Goal: Task Accomplishment & Management: Manage account settings

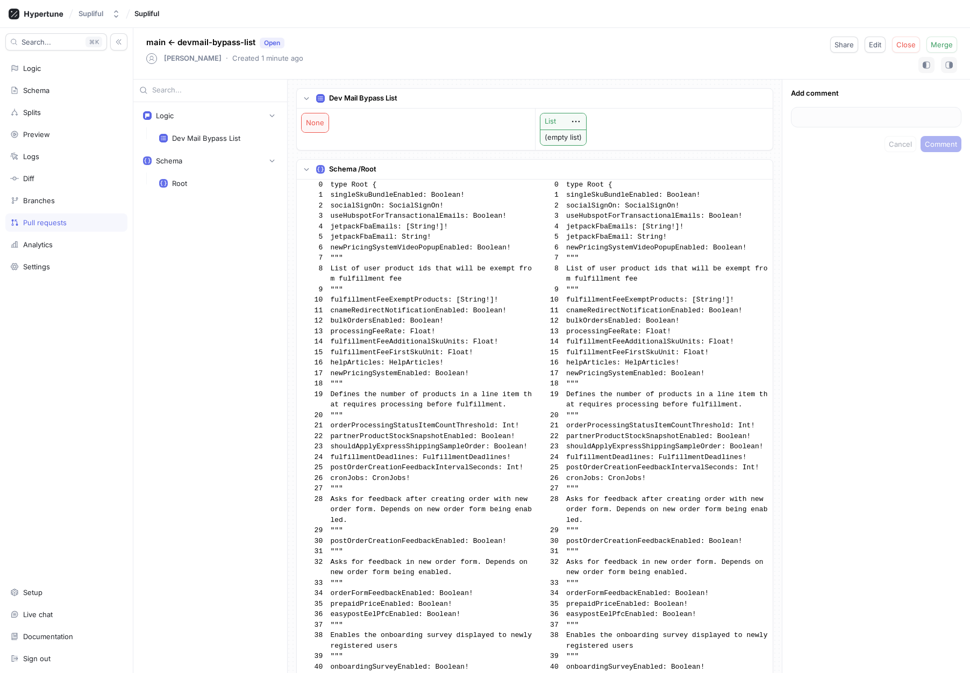
click at [697, 61] on div "main ← devmail-bypass-list Open Rudolfs Janitis ‧ Created 1 minute ago Share Ed…" at bounding box center [551, 54] width 836 height 52
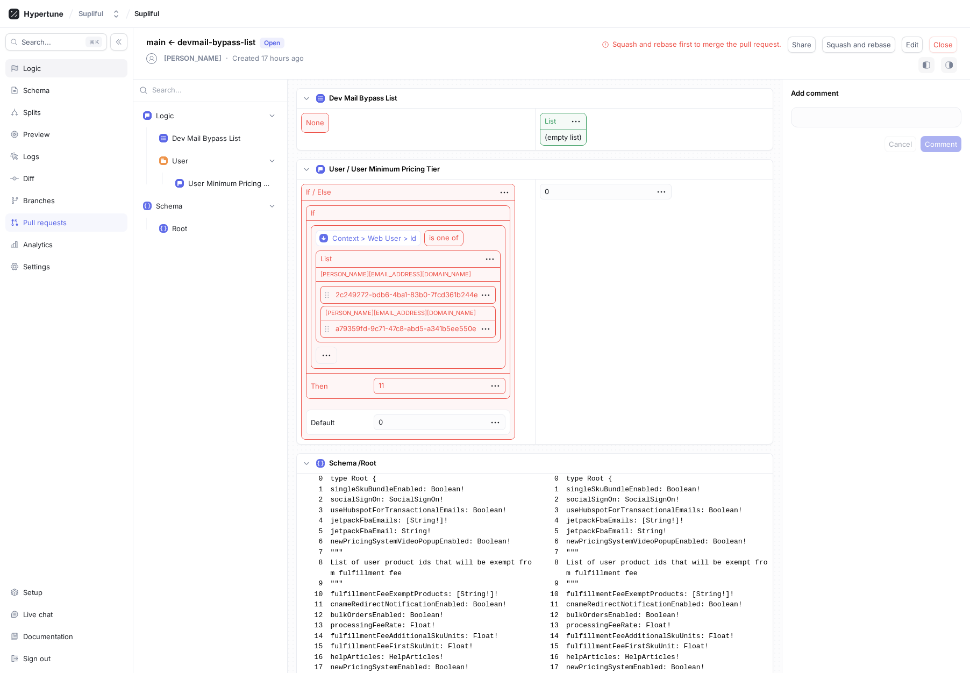
click at [42, 67] on div "Logic" at bounding box center [66, 68] width 112 height 9
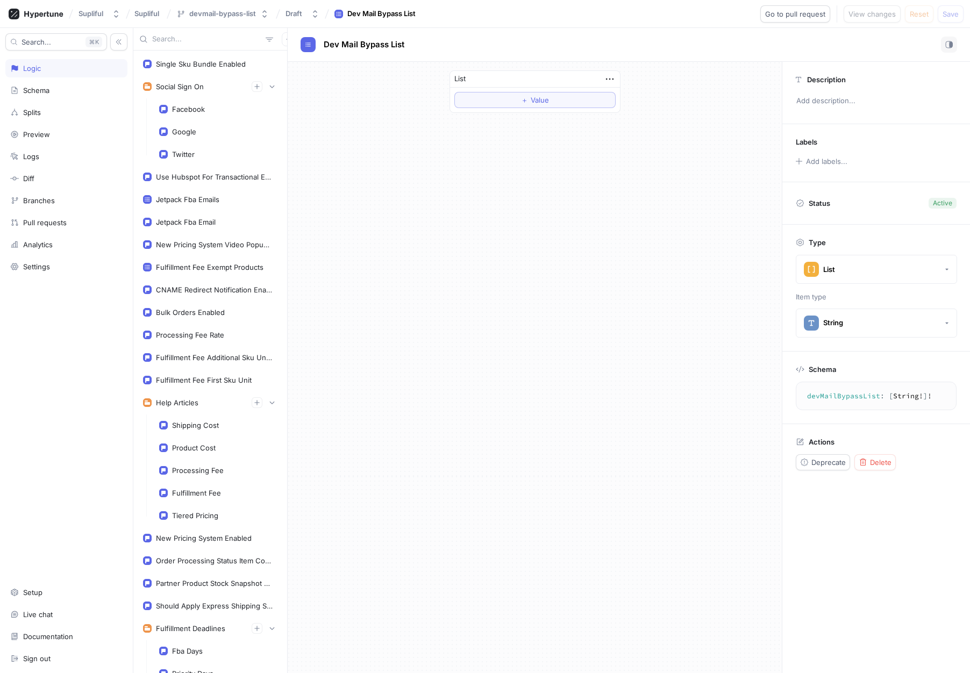
drag, startPoint x: 589, startPoint y: 181, endPoint x: 601, endPoint y: 226, distance: 46.8
click at [589, 181] on div "List ＋ Value" at bounding box center [535, 367] width 494 height 611
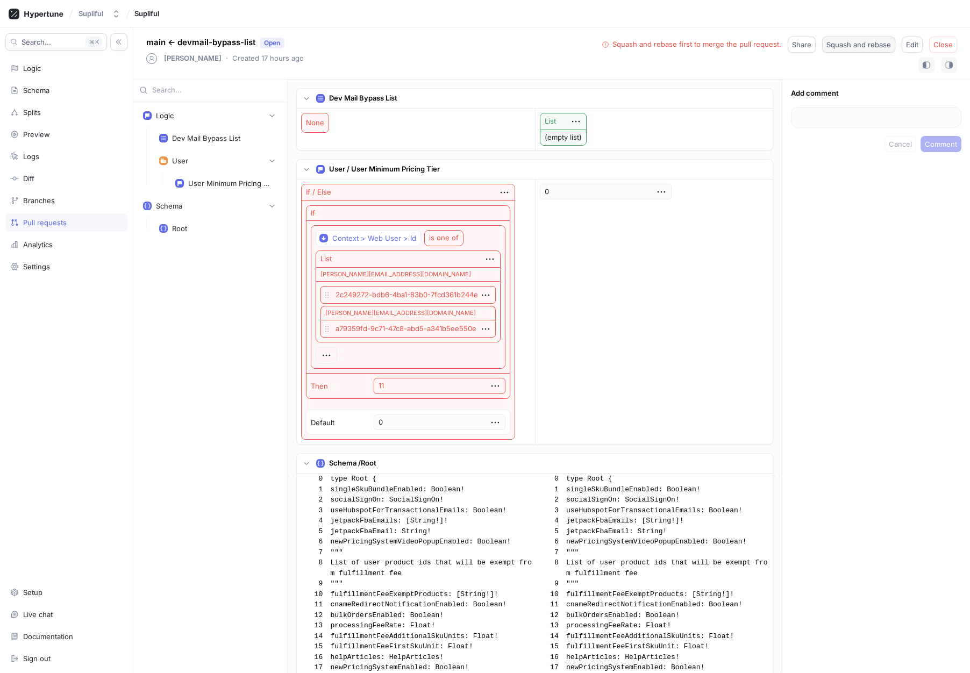
click at [850, 47] on span "Squash and rebase" at bounding box center [858, 44] width 65 height 6
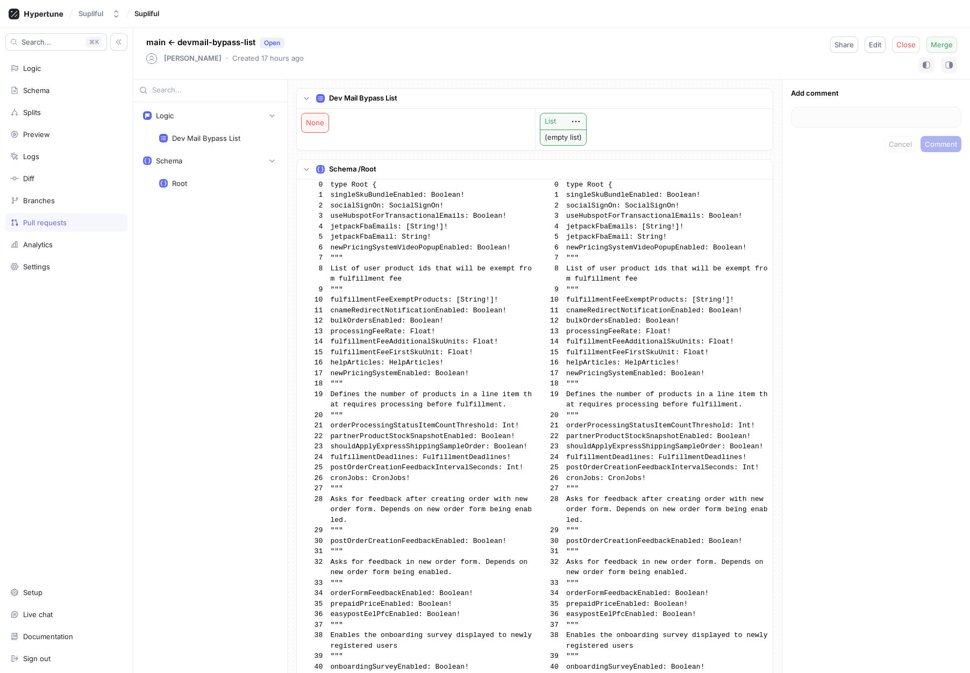
click at [942, 45] on span "Merge" at bounding box center [941, 44] width 22 height 6
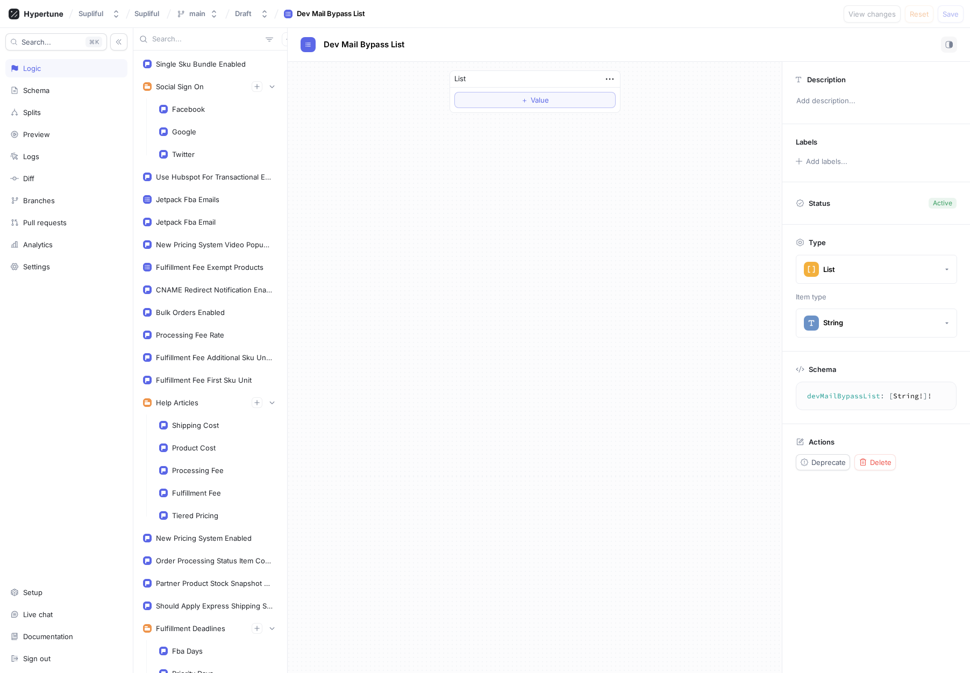
scroll to position [621, 0]
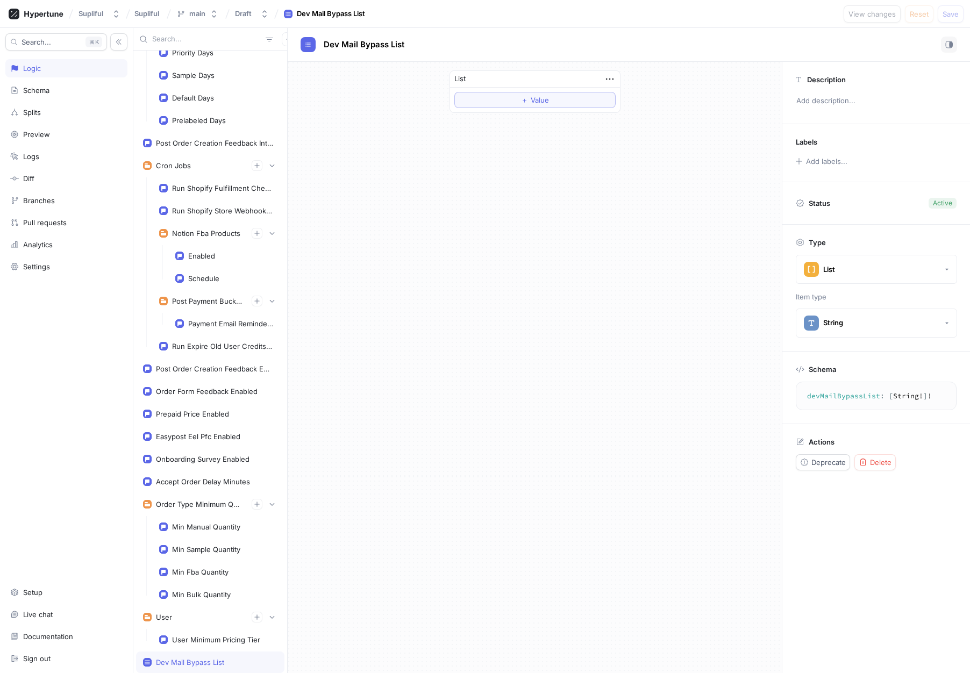
click at [522, 212] on div "List ＋ Value" at bounding box center [535, 367] width 494 height 611
click at [610, 80] on icon "button" at bounding box center [610, 79] width 12 height 12
click at [489, 152] on div "List ＋ Value" at bounding box center [535, 367] width 494 height 611
click at [543, 97] on span "Value" at bounding box center [540, 100] width 18 height 6
click at [568, 102] on textarea at bounding box center [534, 101] width 161 height 18
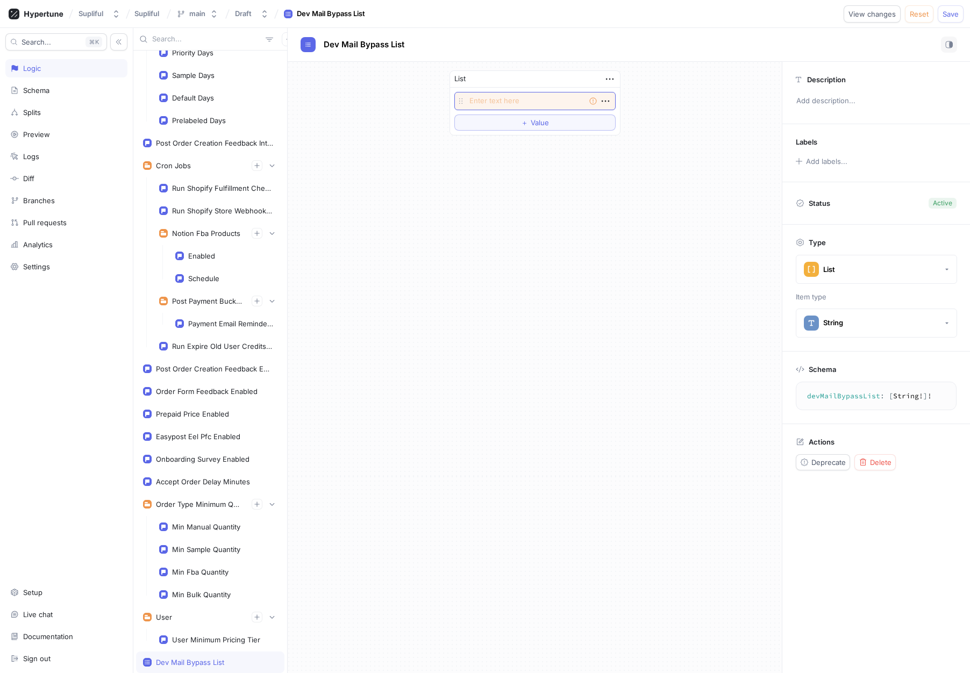
click at [511, 103] on textarea at bounding box center [534, 101] width 161 height 18
type textarea "x"
type textarea "2c249272-bdb6-4ba1-83b0-7fcd361b244e"
type textarea "x"
type textarea "2c249272-bdb6-4ba1-83b0-7fcd361b244e"
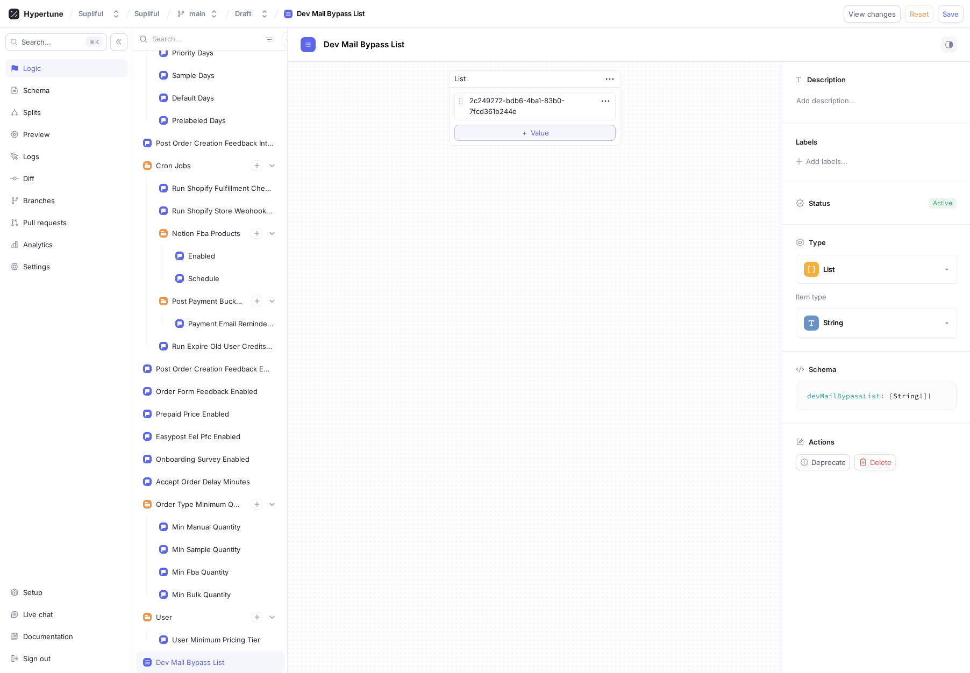
click at [700, 198] on div "List 2c249272-bdb6-4ba1-83b0-7fcd361b244e To pick up a draggable item, press th…" at bounding box center [535, 367] width 494 height 611
click at [606, 98] on icon "button" at bounding box center [605, 101] width 12 height 12
click at [649, 145] on div "Add note" at bounding box center [647, 139] width 91 height 18
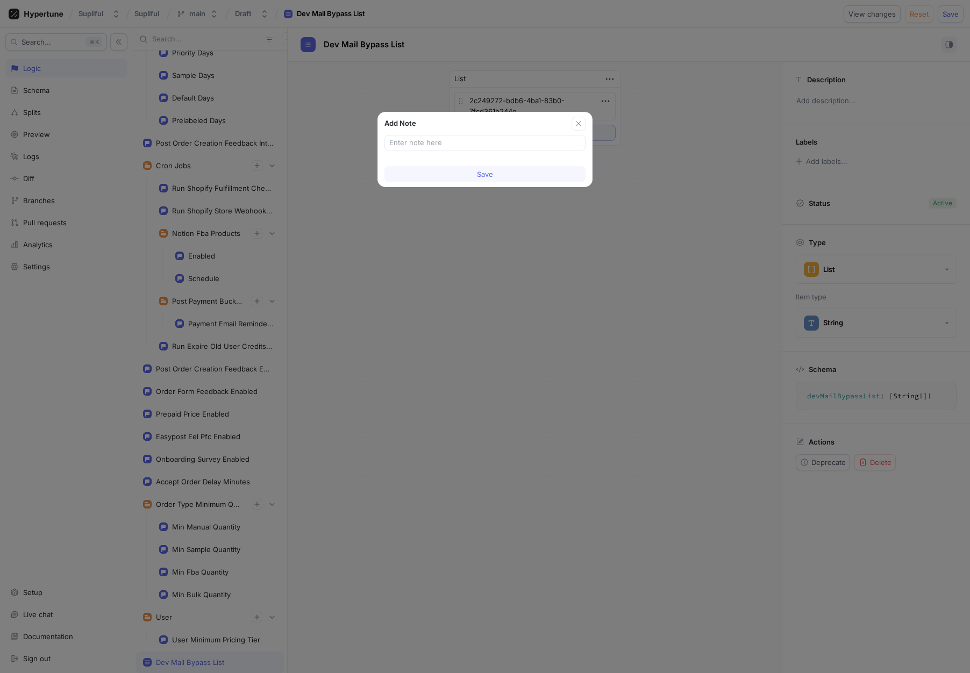
type textarea "x"
type input "[PERSON_NAME]@"
type textarea "x"
type input "[PERSON_NAME][EMAIL_ADDRESS][DOMAIN_NAME]"
type textarea "x"
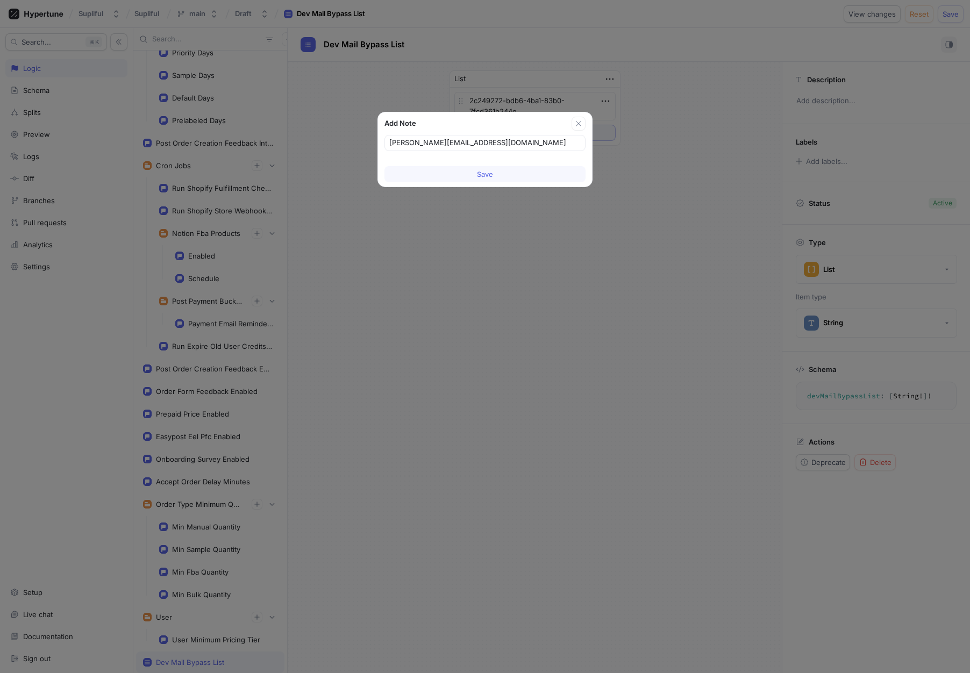
type input "[PERSON_NAME][EMAIL_ADDRESS][DOMAIN_NAME]"
click at [581, 122] on icon "button" at bounding box center [578, 123] width 9 height 9
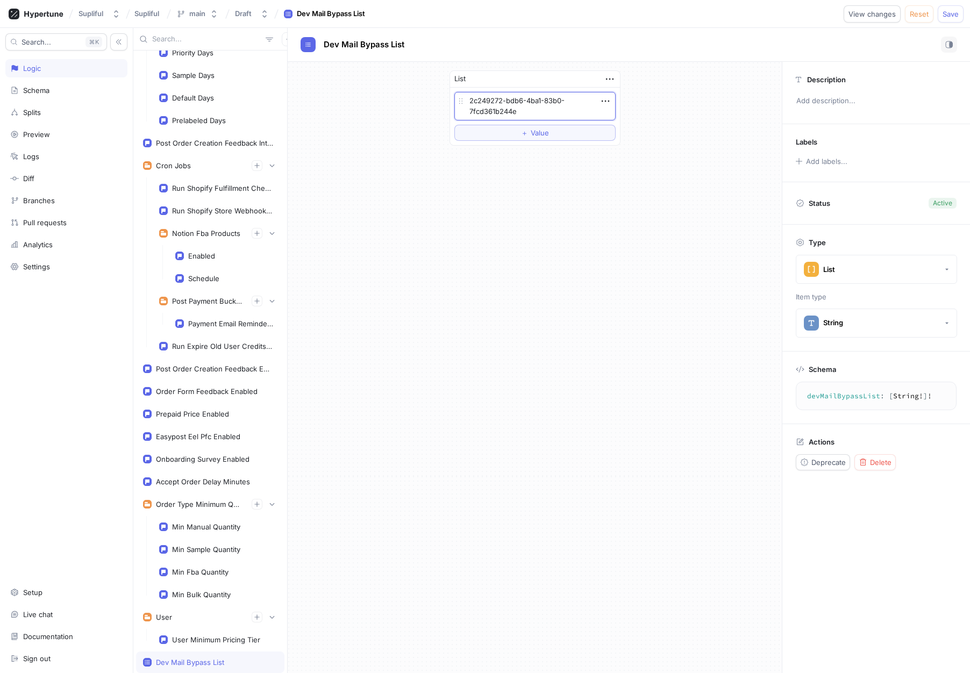
click at [535, 107] on textarea "2c249272-bdb6-4ba1-83b0-7fcd361b244e" at bounding box center [534, 106] width 161 height 28
paste textarea "[PERSON_NAME][EMAIL_ADDRESS][DOMAIN_NAME]"
type textarea "x"
type textarea "[PERSON_NAME][EMAIL_ADDRESS][DOMAIN_NAME]"
click at [643, 196] on div "List [PERSON_NAME][EMAIL_ADDRESS][DOMAIN_NAME] To pick up a draggable item, pre…" at bounding box center [535, 367] width 494 height 611
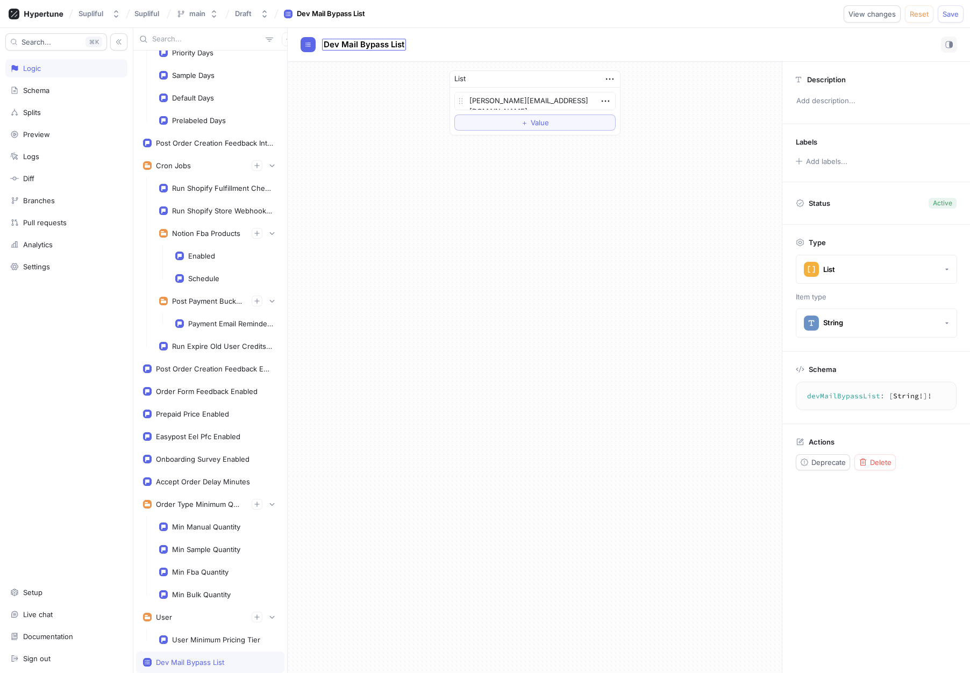
click at [398, 46] on span "Dev Mail Bypass List" at bounding box center [364, 44] width 81 height 9
click at [671, 246] on div "List [PERSON_NAME][EMAIL_ADDRESS][DOMAIN_NAME] To pick up a draggable item, pre…" at bounding box center [535, 367] width 494 height 611
click at [611, 77] on icon "button" at bounding box center [610, 79] width 12 height 12
click at [640, 116] on p "Add note" at bounding box center [635, 117] width 31 height 11
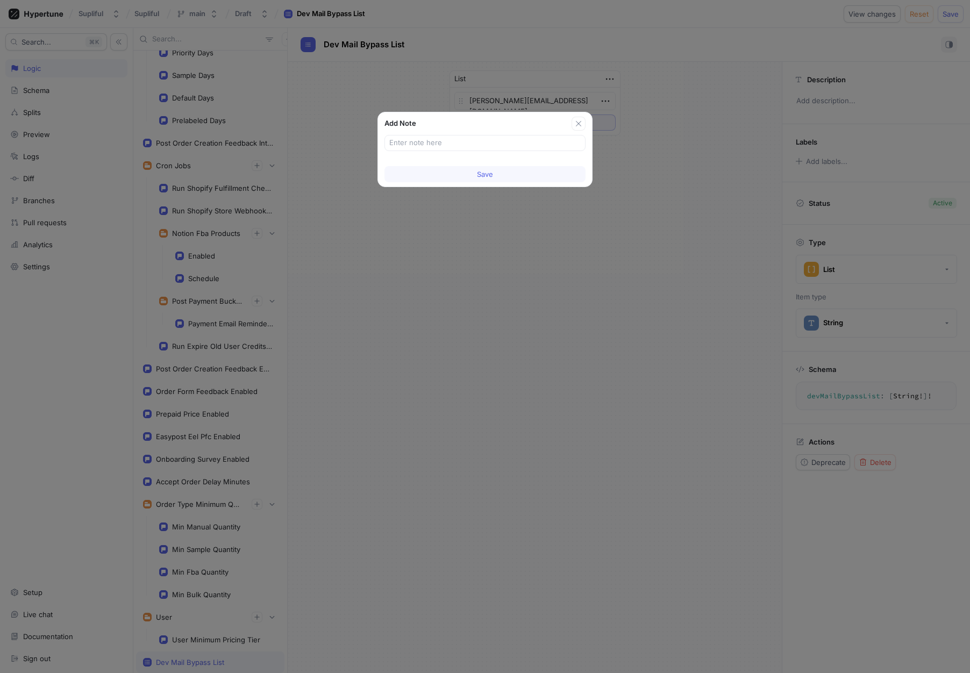
type textarea "x"
type input "Email"
type textarea "x"
type input "Email"
click at [490, 177] on span "Save" at bounding box center [485, 174] width 16 height 6
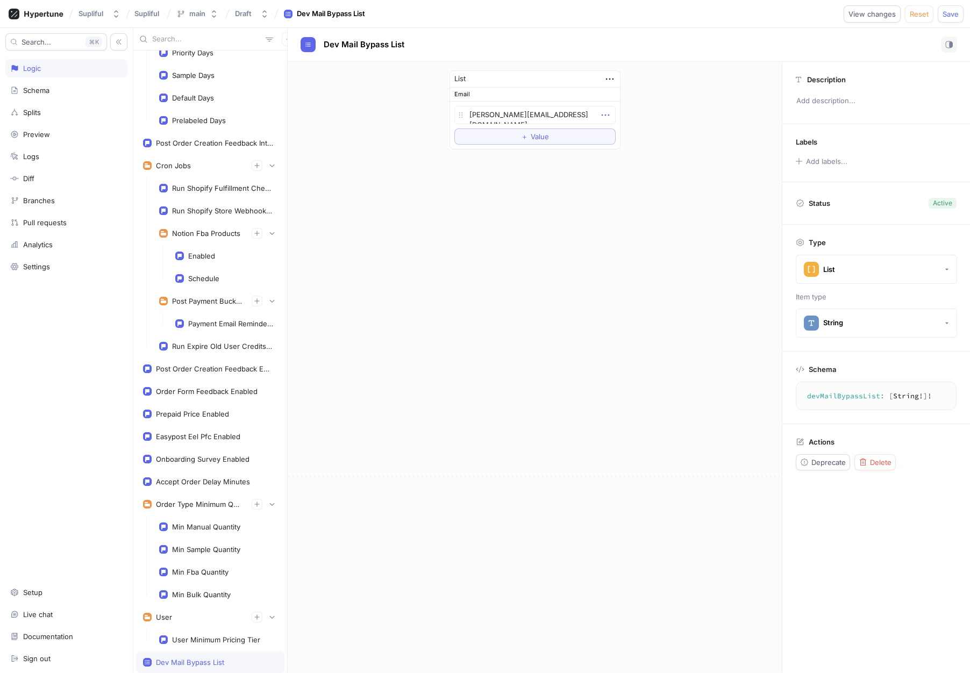
click at [608, 116] on icon "button" at bounding box center [605, 115] width 12 height 12
click at [461, 244] on div "List Email [PERSON_NAME][EMAIL_ADDRESS][DOMAIN_NAME] To pick up a draggable ite…" at bounding box center [535, 367] width 494 height 611
click at [500, 90] on div "Email" at bounding box center [535, 95] width 170 height 14
click at [957, 12] on span "Save" at bounding box center [950, 14] width 16 height 6
type textarea "x"
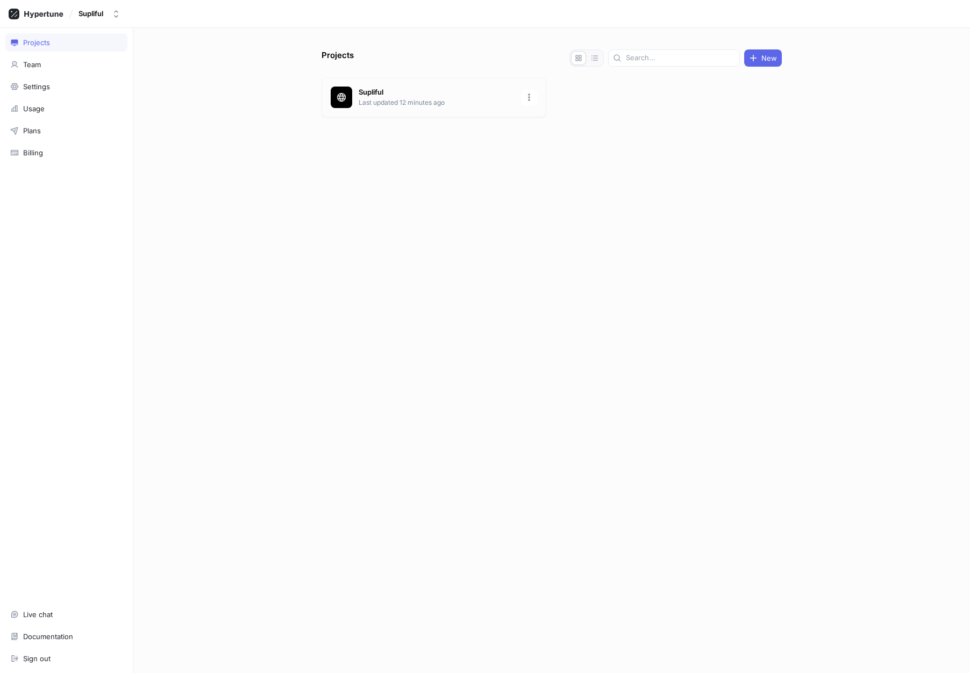
click at [363, 93] on p "Supliful" at bounding box center [437, 92] width 156 height 11
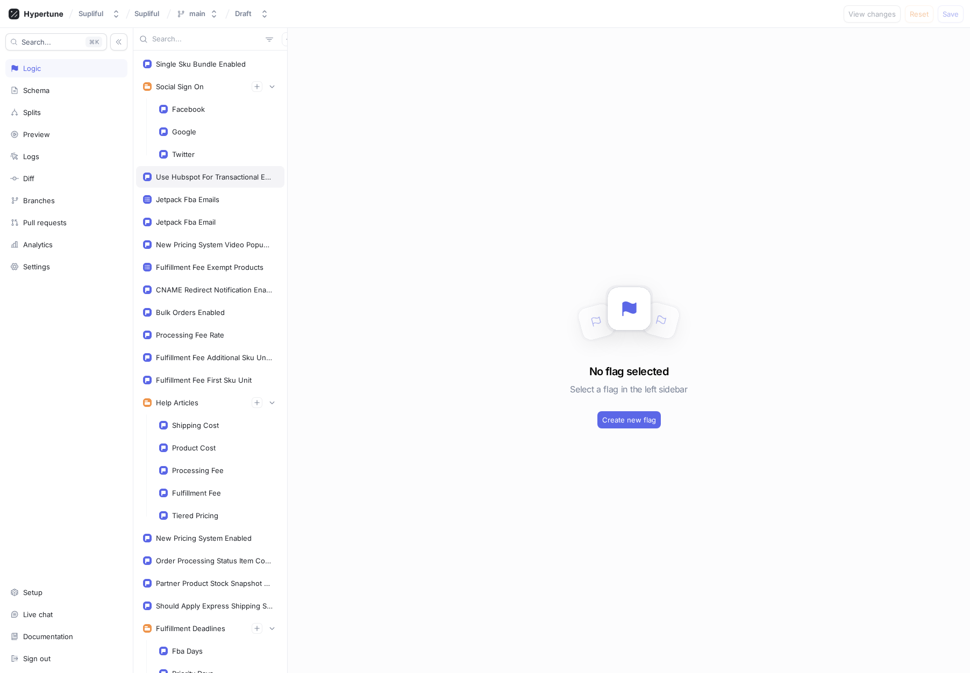
click at [215, 180] on div "Use Hubspot For Transactional Emails" at bounding box center [214, 177] width 117 height 9
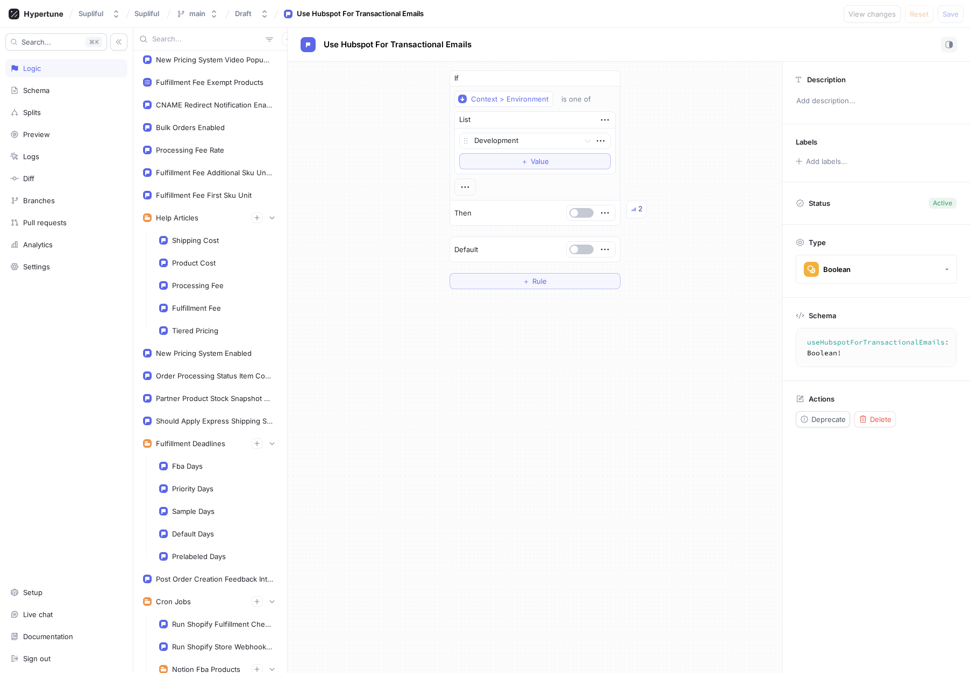
scroll to position [678, 0]
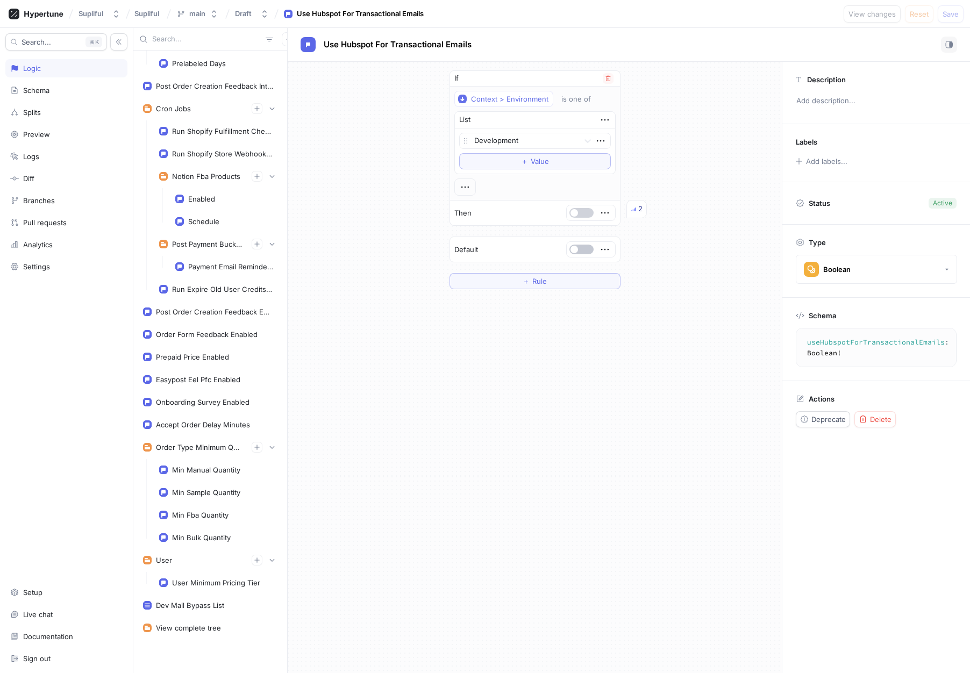
click at [582, 213] on button "button" at bounding box center [581, 213] width 24 height 10
click at [952, 14] on span "Save" at bounding box center [950, 14] width 16 height 6
click at [197, 603] on div "Dev Mail Bypass List" at bounding box center [190, 605] width 68 height 9
type textarea "devMailBypassList: [String!]!"
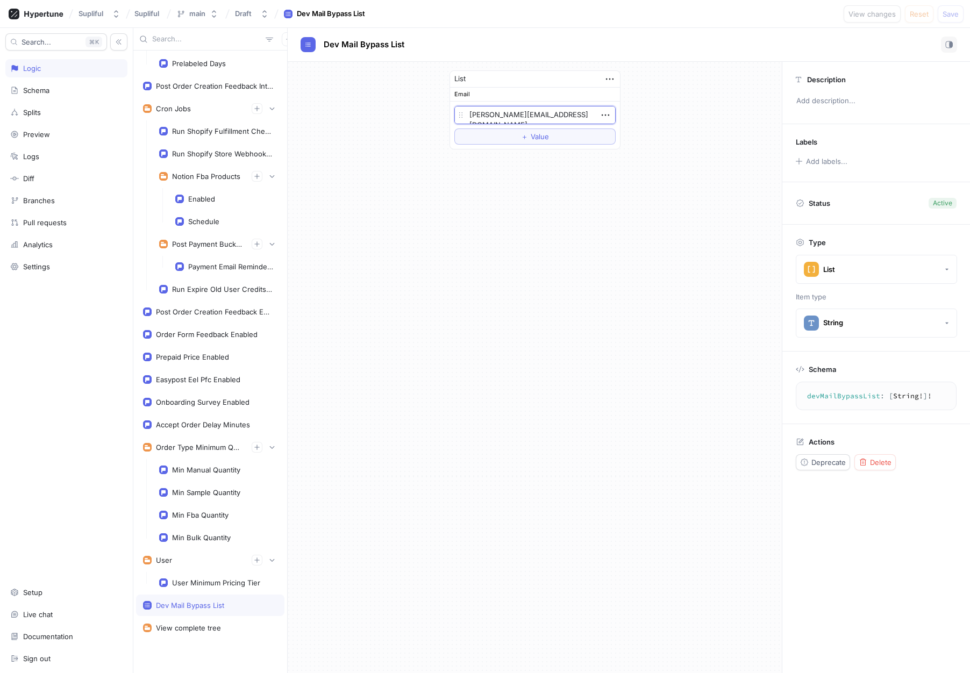
click at [557, 117] on textarea "[PERSON_NAME][EMAIL_ADDRESS][DOMAIN_NAME]" at bounding box center [534, 115] width 161 height 18
click at [543, 115] on textarea "[PERSON_NAME][EMAIL_ADDRESS][DOMAIN_NAME]" at bounding box center [534, 115] width 161 height 18
click at [593, 115] on textarea "[PERSON_NAME][EMAIL_ADDRESS][DOMAIN_NAME]" at bounding box center [534, 115] width 161 height 18
click at [605, 115] on icon "button" at bounding box center [605, 115] width 8 height 2
type textarea "x"
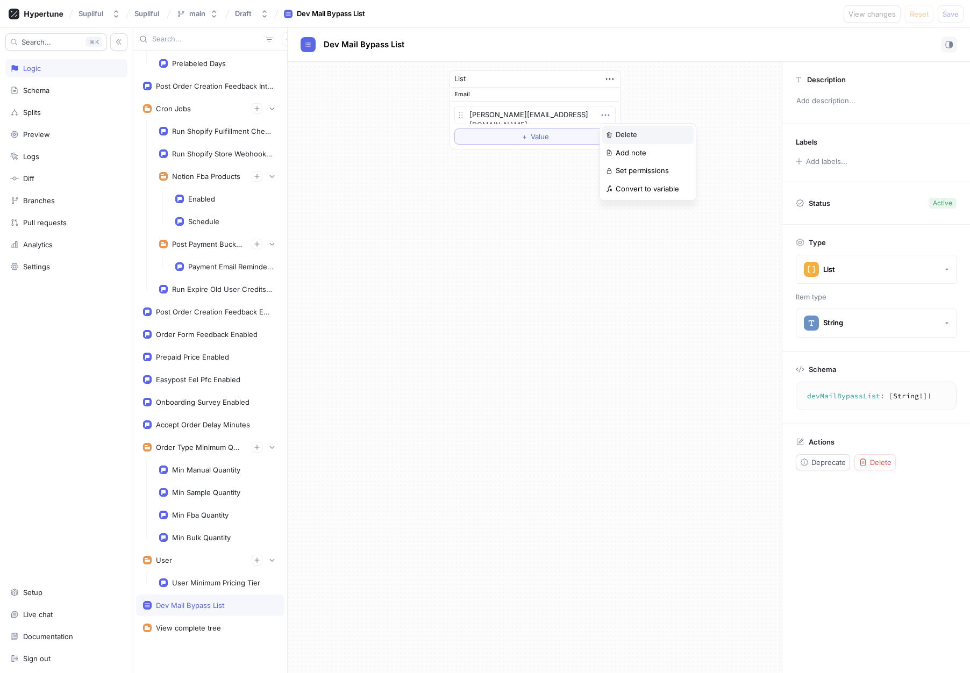
click at [642, 136] on div "Delete" at bounding box center [647, 135] width 91 height 18
click at [956, 15] on span "Save" at bounding box center [950, 14] width 16 height 6
